Goal: Contribute content: Add original content to the website for others to see

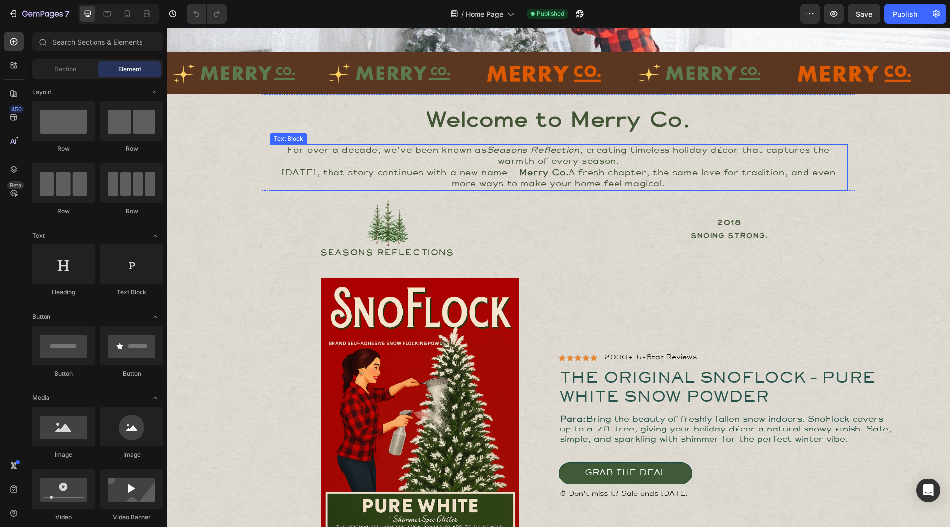
scroll to position [198, 0]
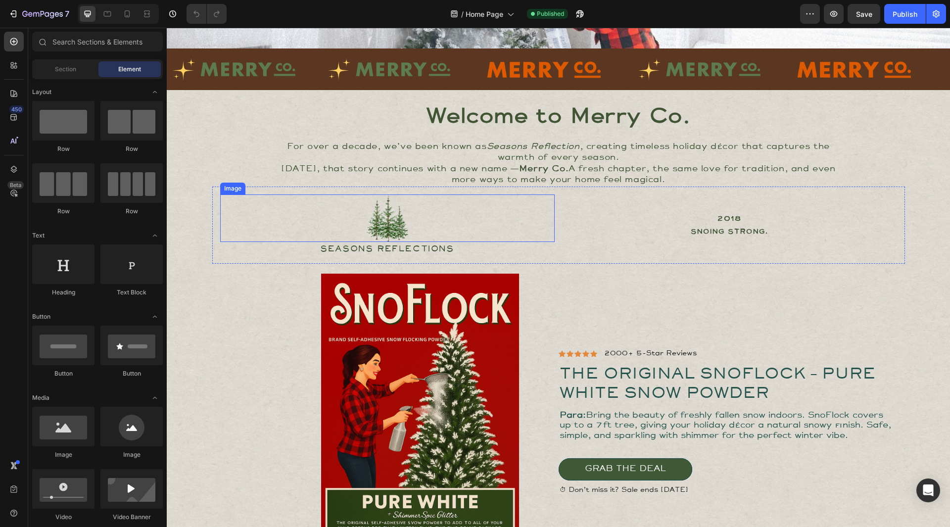
click at [392, 218] on img at bounding box center [387, 218] width 42 height 48
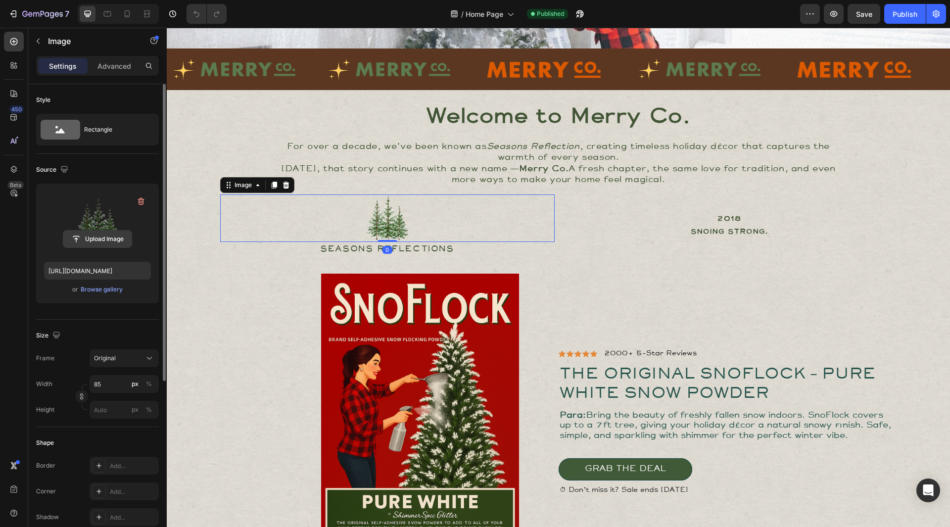
click at [103, 238] on input "file" at bounding box center [97, 239] width 68 height 17
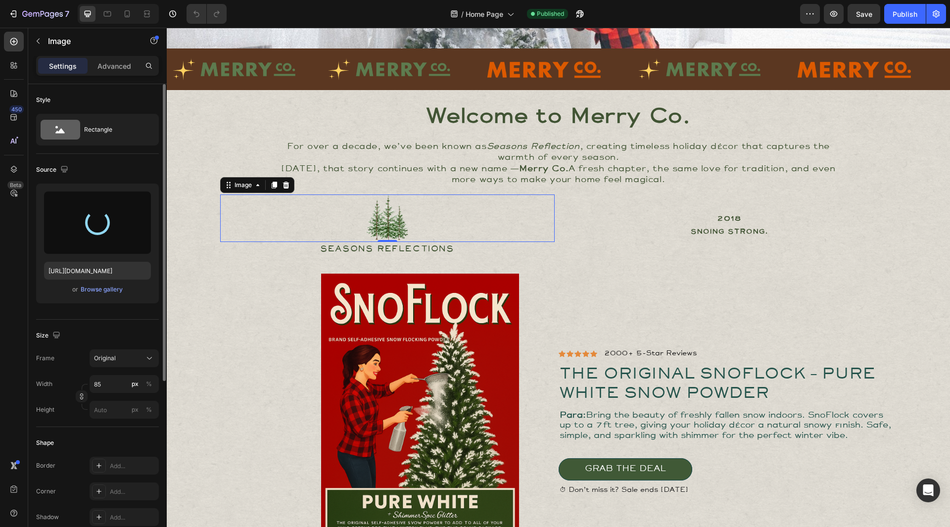
type input "[URL][DOMAIN_NAME]"
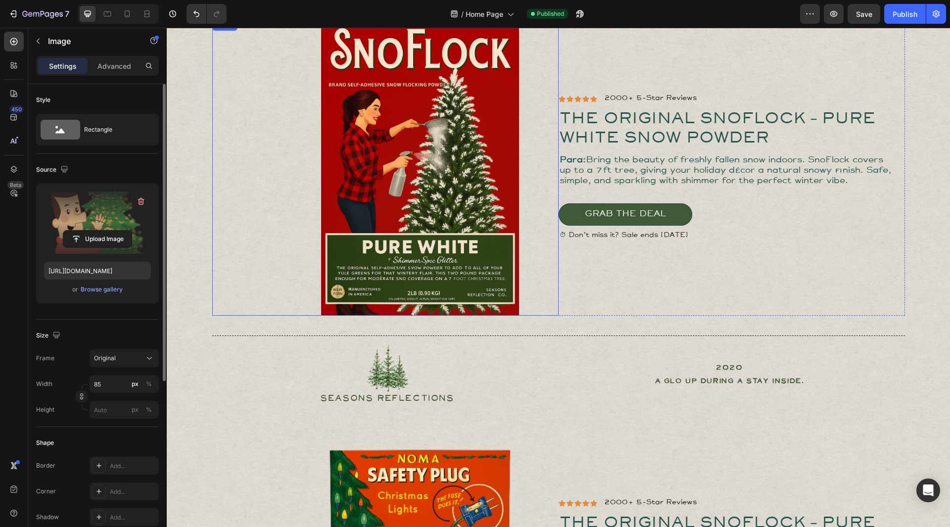
scroll to position [693, 0]
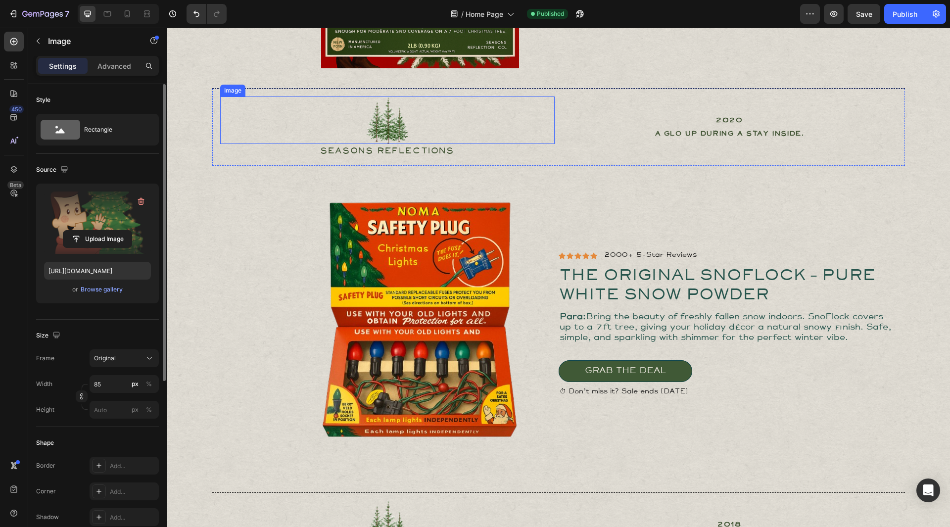
click at [380, 114] on img at bounding box center [387, 121] width 42 height 48
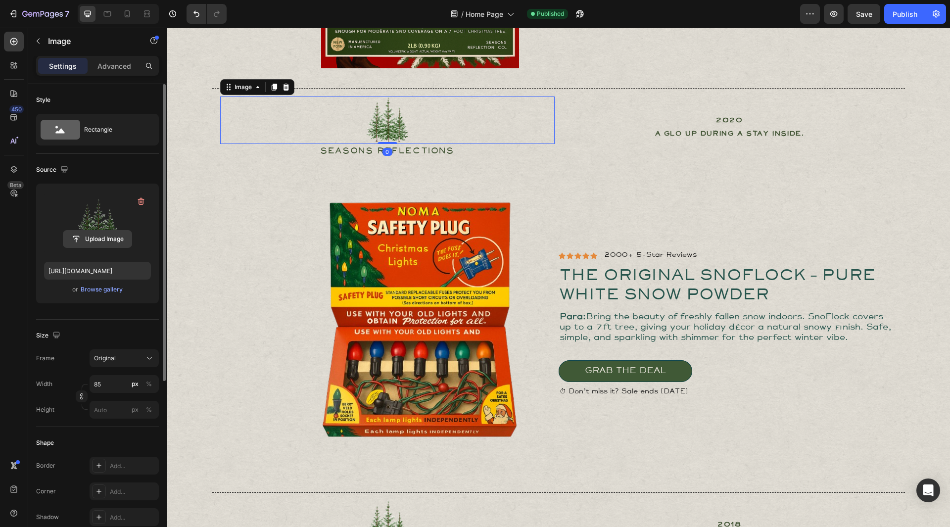
click at [94, 237] on input "file" at bounding box center [97, 239] width 68 height 17
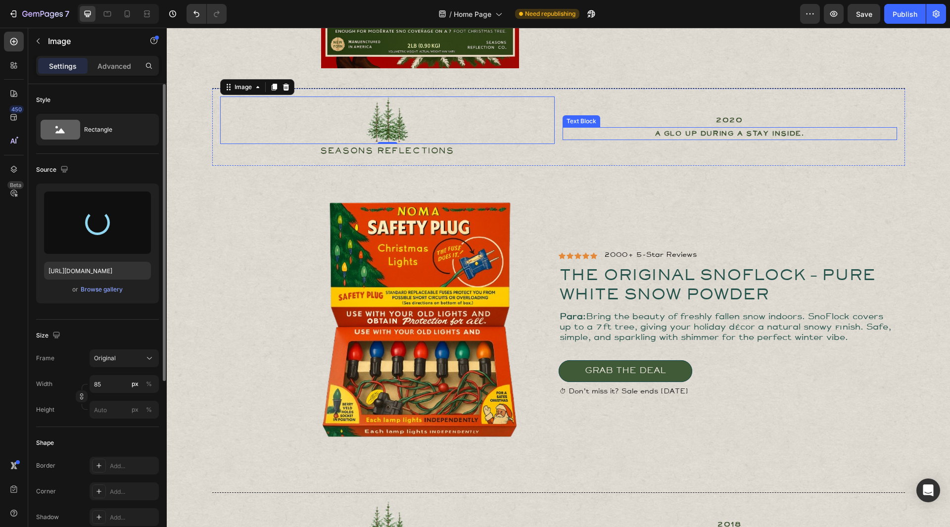
type input "[URL][DOMAIN_NAME]"
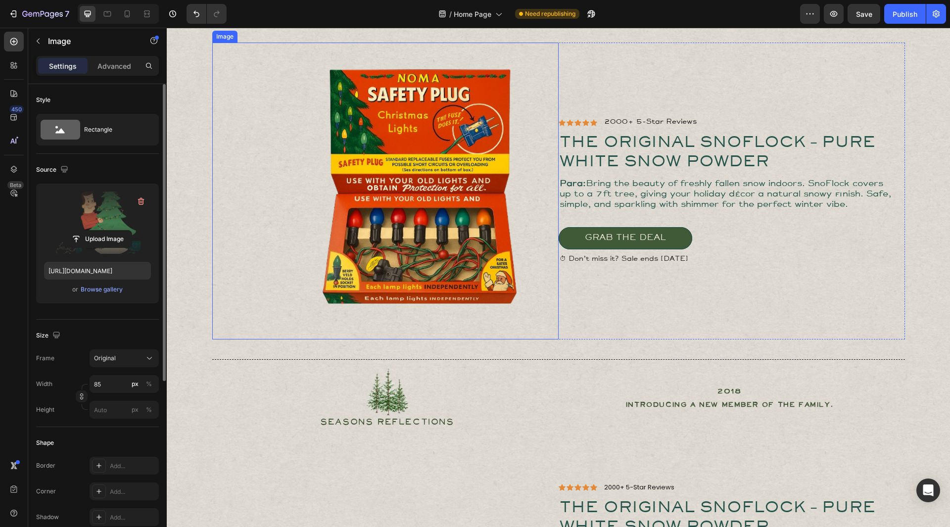
scroll to position [940, 0]
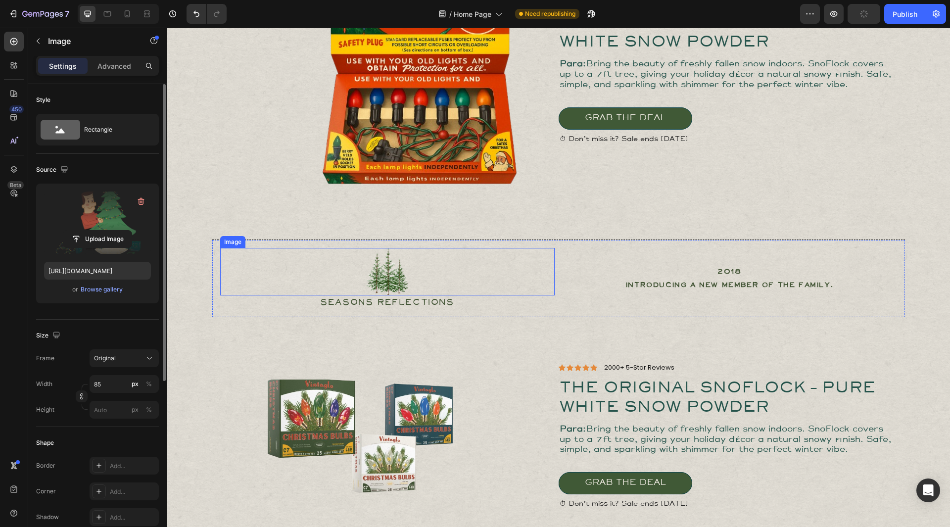
click at [391, 284] on img at bounding box center [387, 272] width 42 height 48
click at [106, 240] on input "file" at bounding box center [97, 239] width 68 height 17
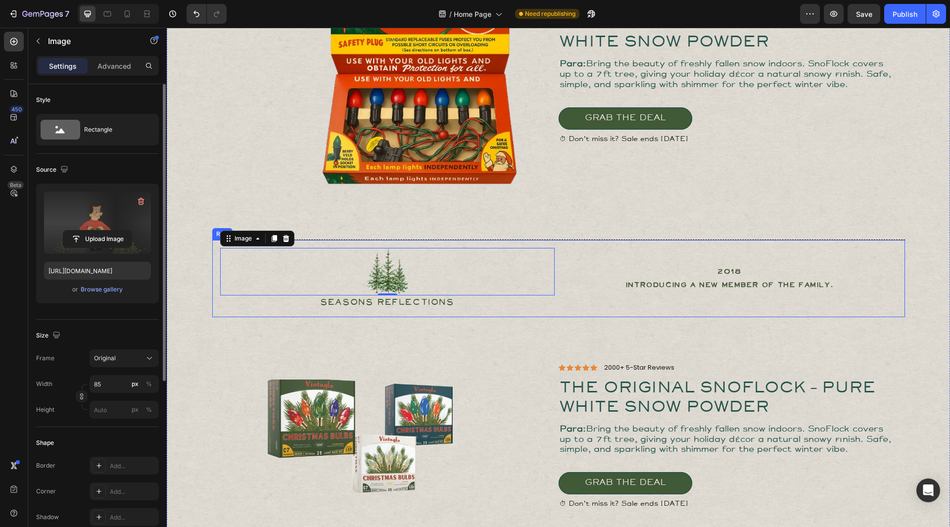
type input "[URL][DOMAIN_NAME]"
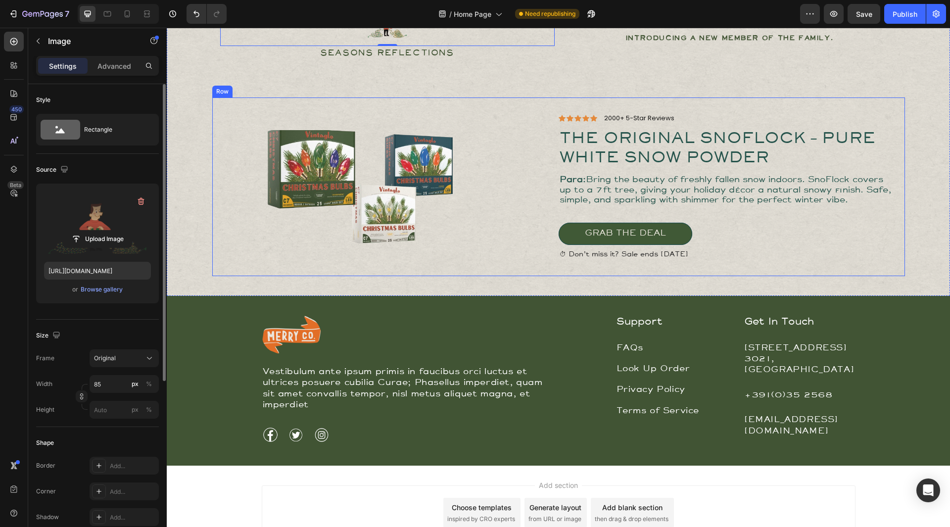
scroll to position [1242, 0]
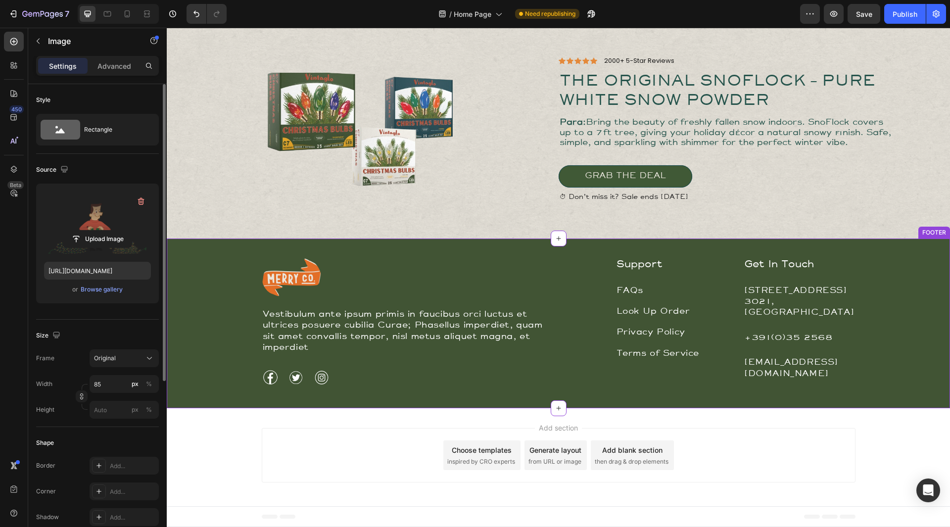
click at [298, 282] on img at bounding box center [291, 277] width 59 height 38
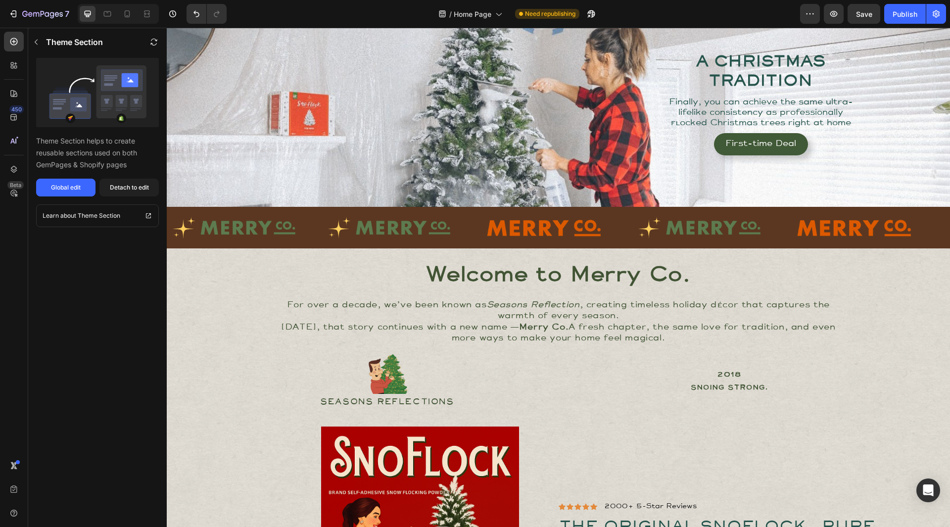
scroll to position [54, 0]
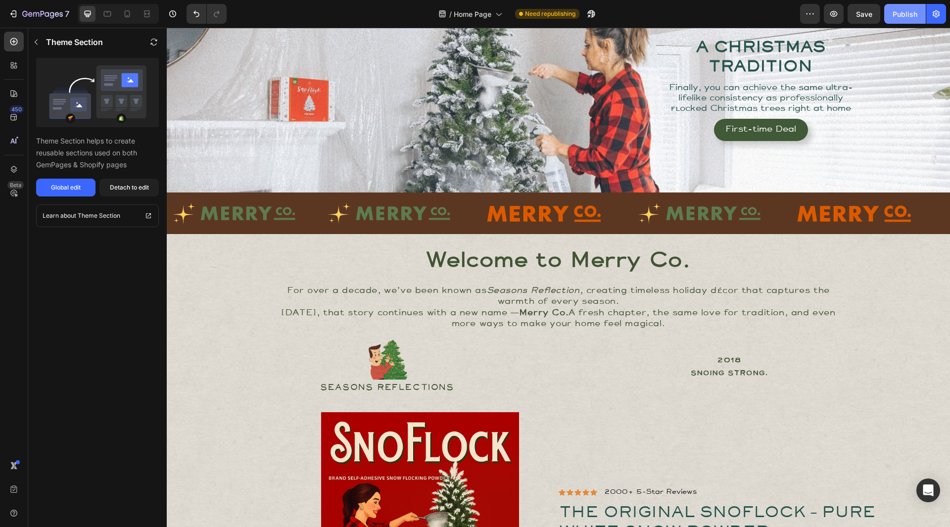
click at [903, 9] on div "Publish" at bounding box center [905, 14] width 25 height 10
click at [812, 15] on icon "button" at bounding box center [810, 14] width 10 height 10
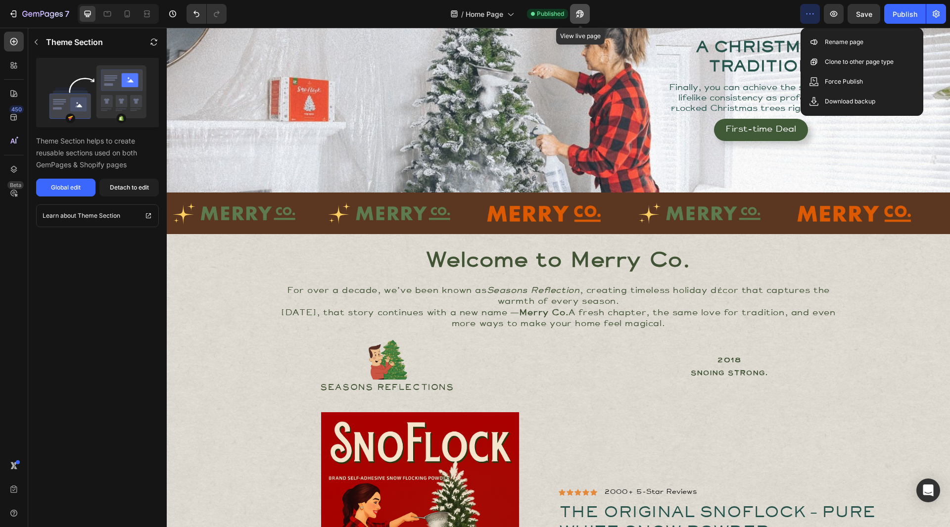
click at [581, 14] on icon "button" at bounding box center [580, 14] width 10 height 10
